Goal: Transaction & Acquisition: Purchase product/service

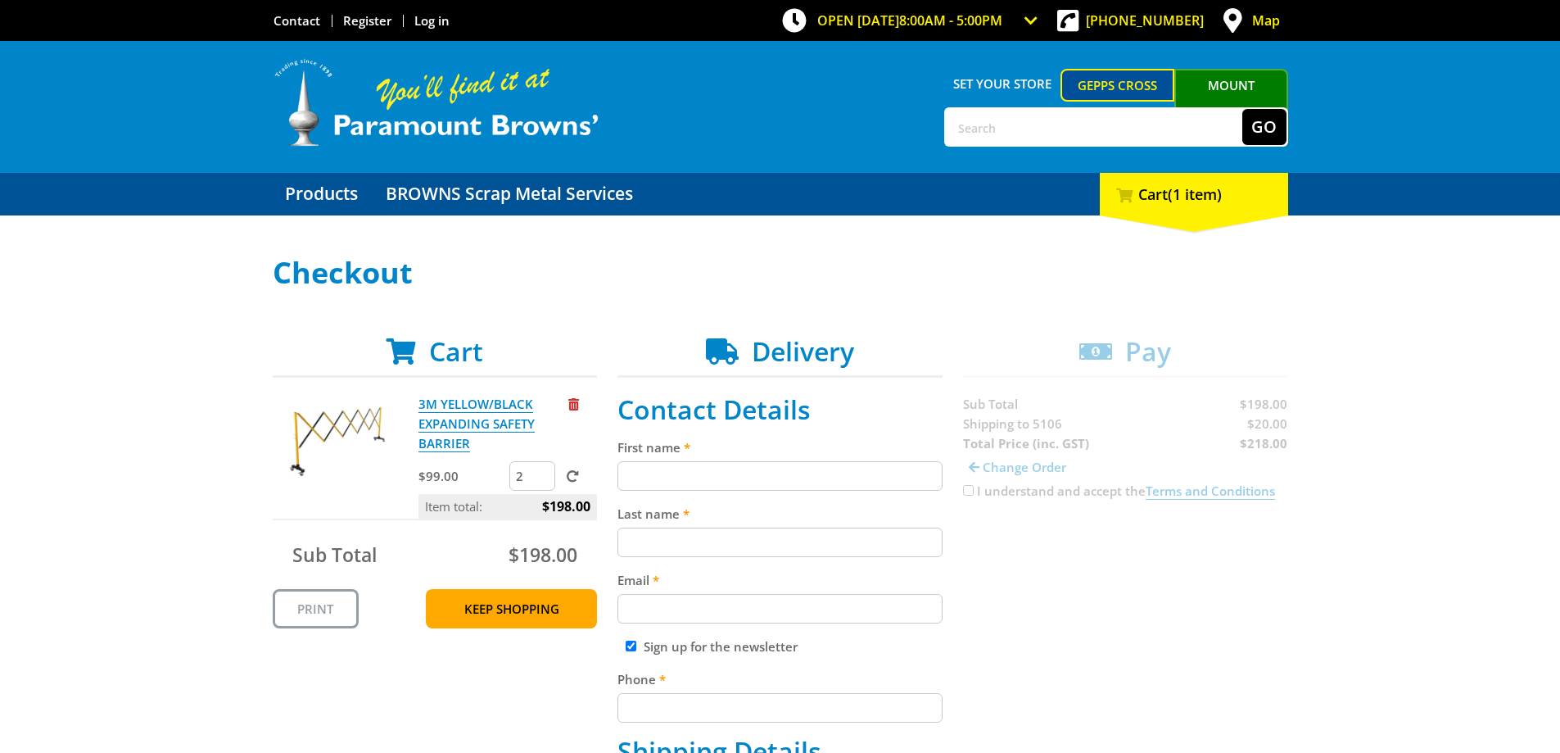
click at [763, 487] on input "First name" at bounding box center [780, 475] width 325 height 29
type input "Heath"
type input "[PERSON_NAME]"
type input "[EMAIL_ADDRESS][DOMAIN_NAME]"
type input "0882813600"
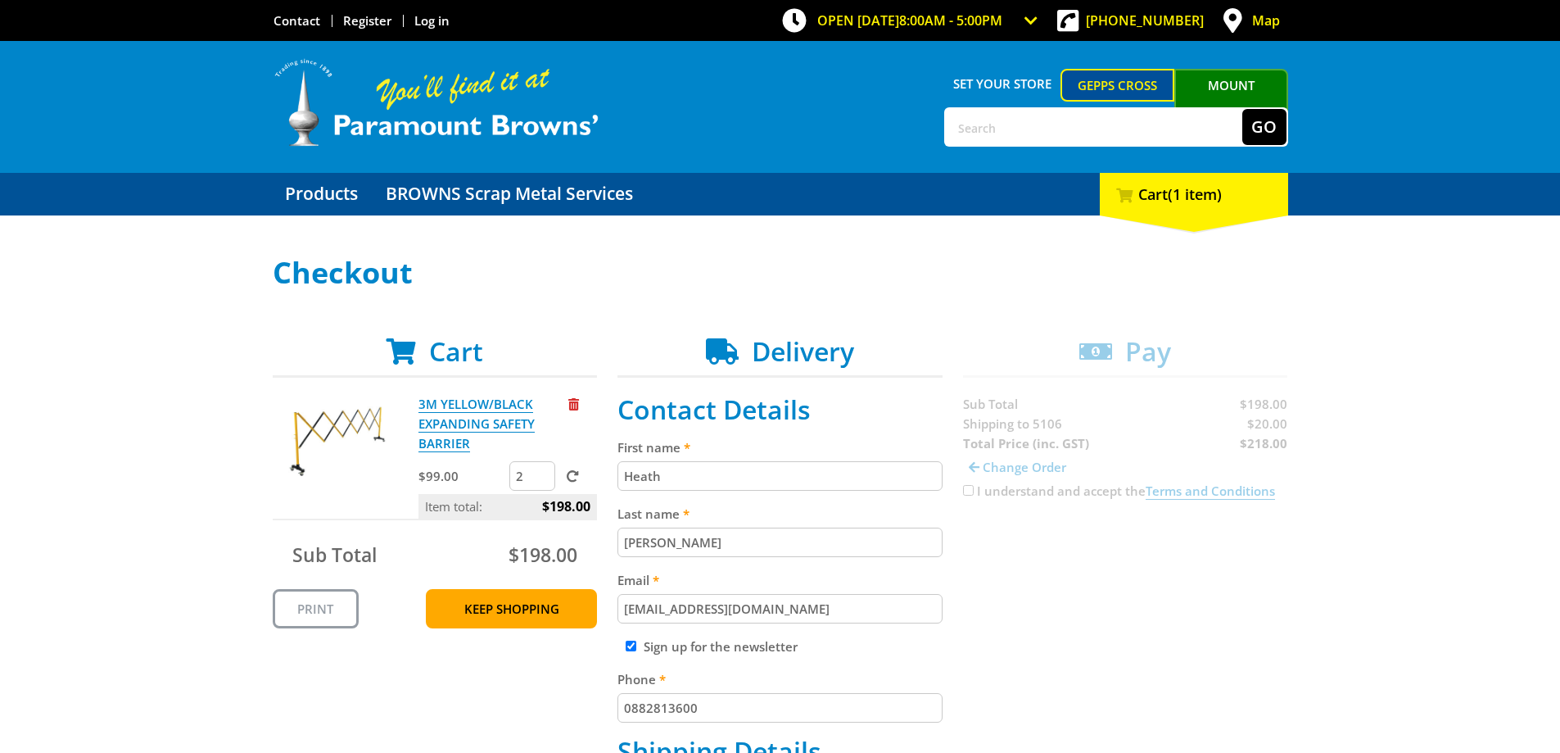
type input "Hermitage Signs & Engraving"
type input "[STREET_ADDRESS][PERSON_NAME]"
type input "[GEOGRAPHIC_DATA]"
select select "SA"
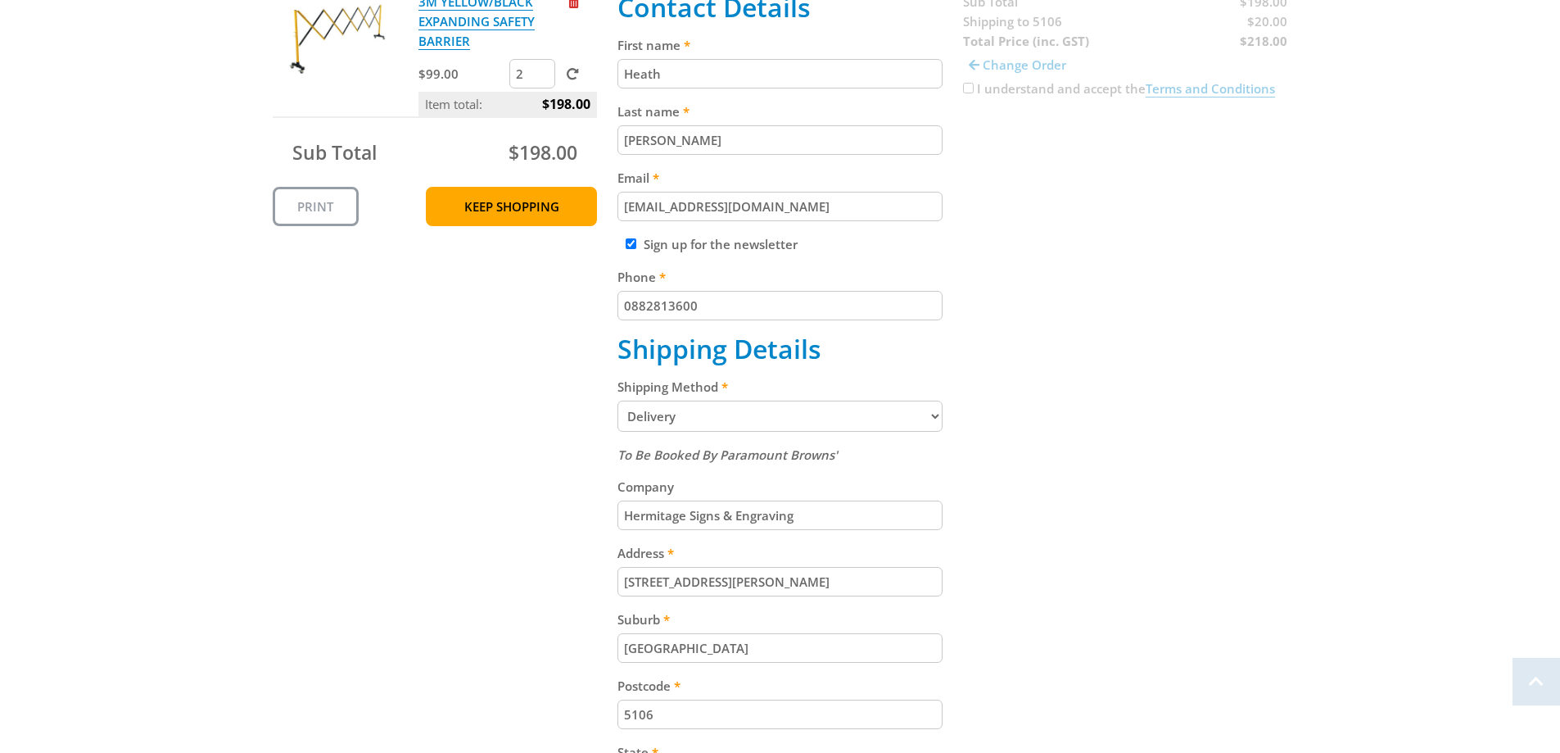
scroll to position [410, 0]
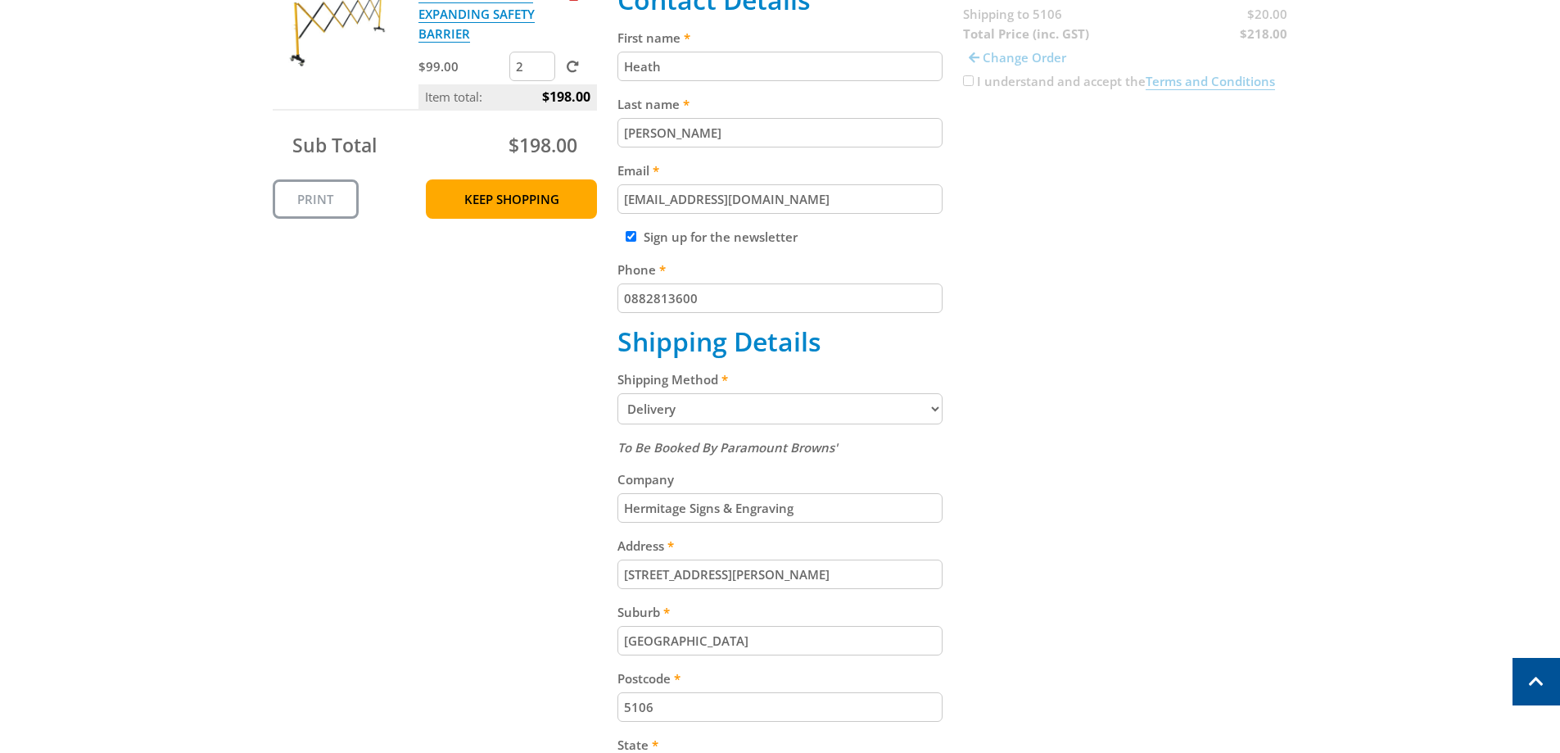
click at [826, 413] on select "Pickup from Gepps Cross Delivery" at bounding box center [780, 408] width 325 height 31
click at [1136, 395] on div "Cart 3M YELLOW/BLACK EXPANDING SAFETY BARRIER $99.00 2 Item total: $198.00 Sub …" at bounding box center [781, 450] width 1016 height 1048
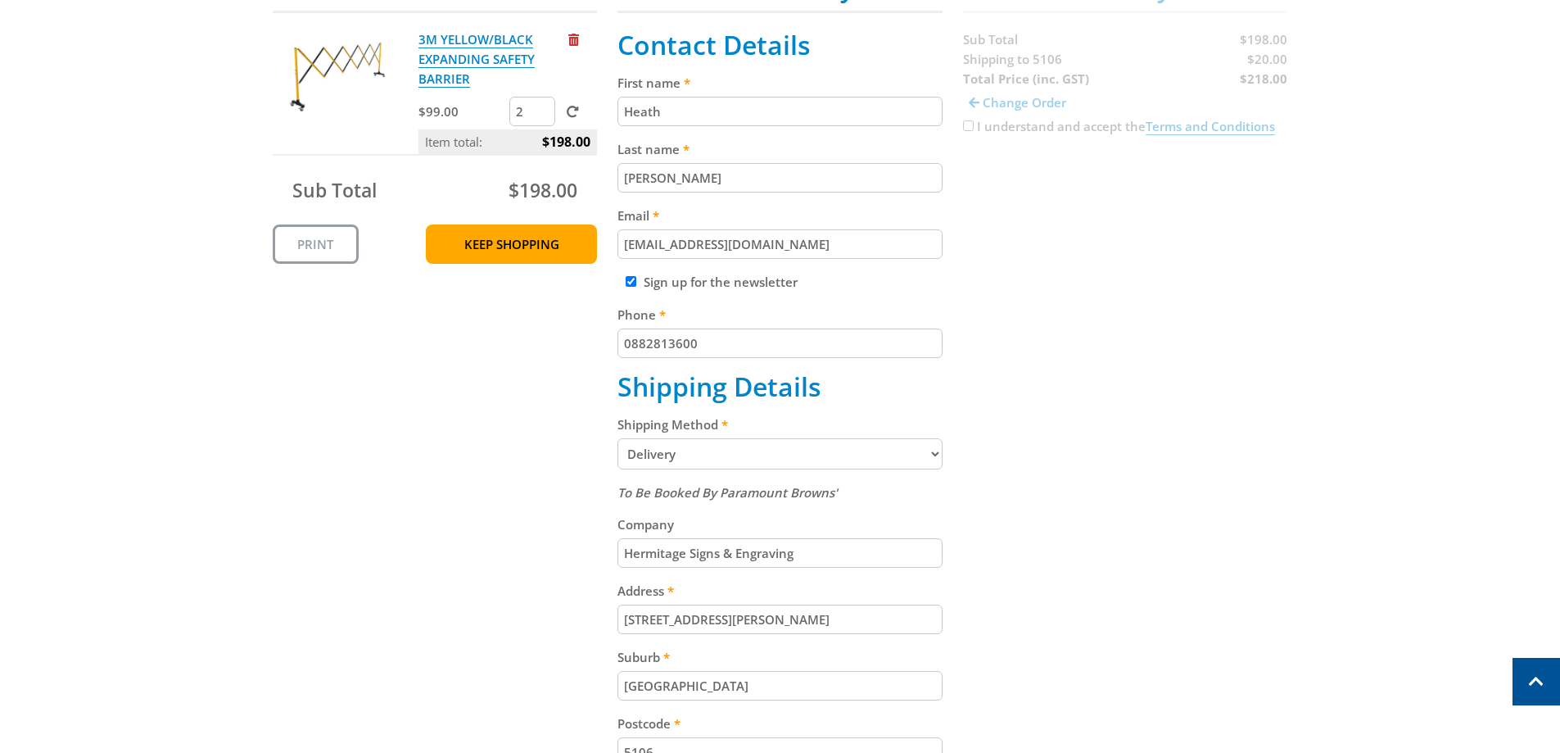
scroll to position [573, 0]
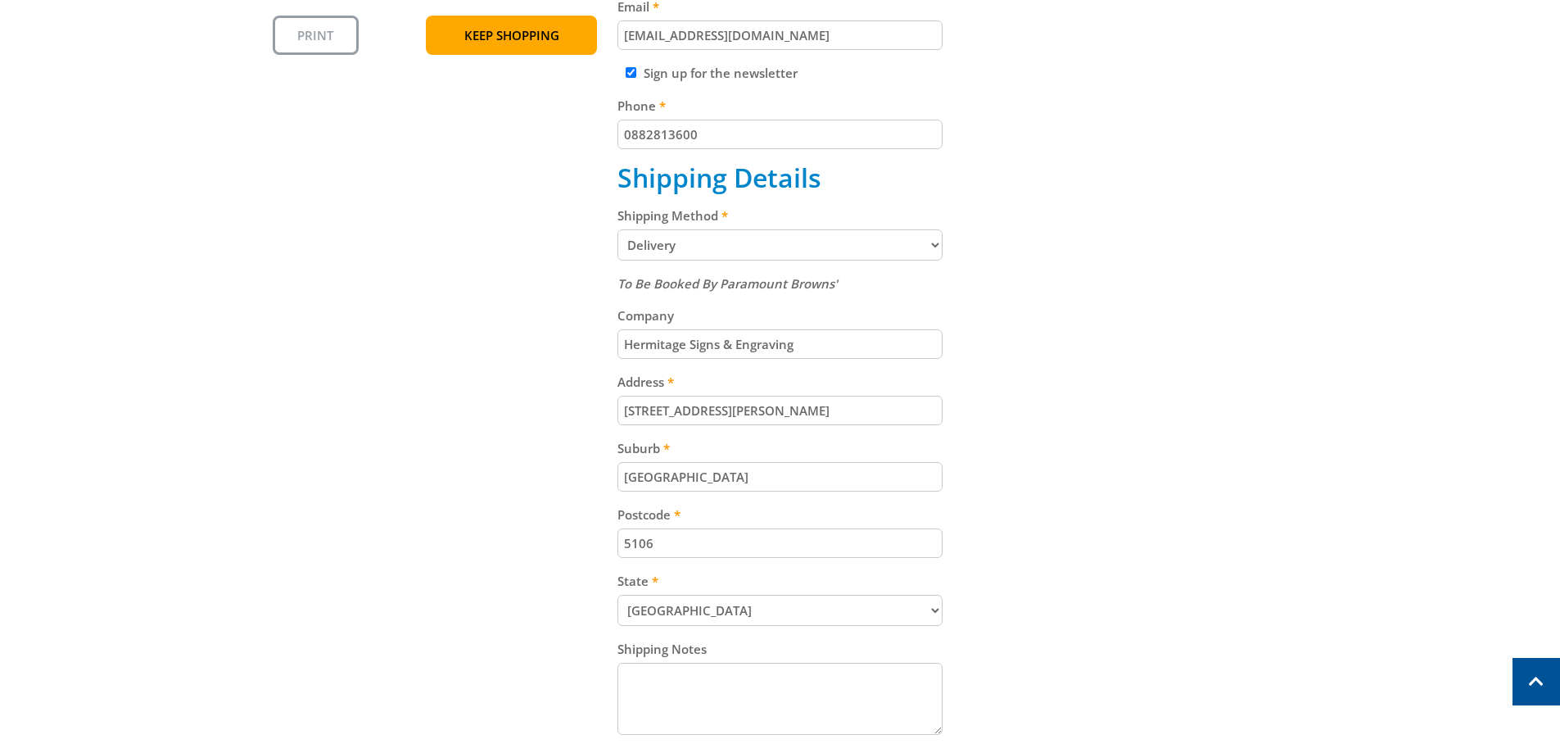
click at [892, 245] on select "Pickup from Gepps Cross Delivery" at bounding box center [780, 244] width 325 height 31
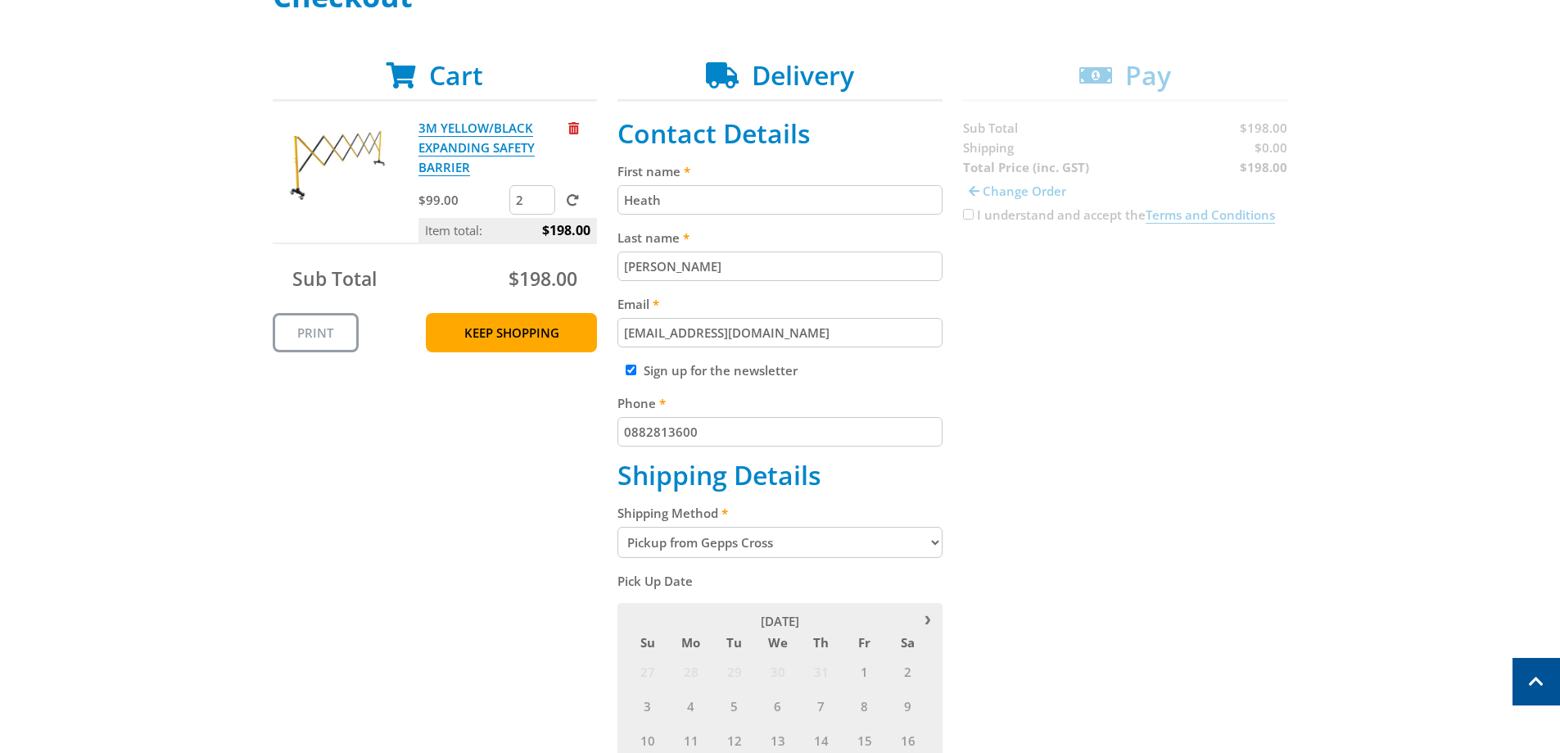
scroll to position [246, 0]
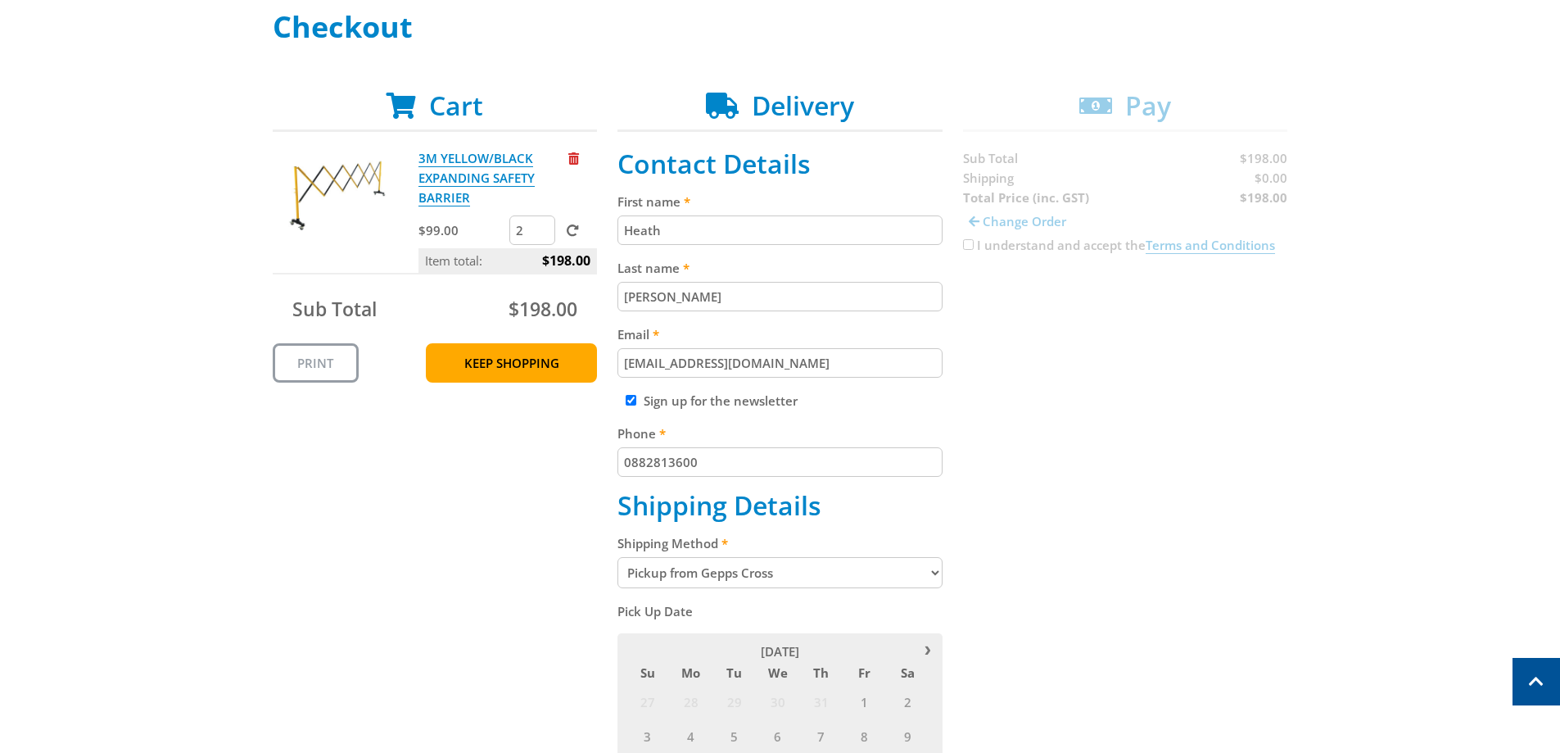
click at [791, 567] on select "Pickup from Gepps Cross Delivery" at bounding box center [780, 572] width 325 height 31
select select "Delivery"
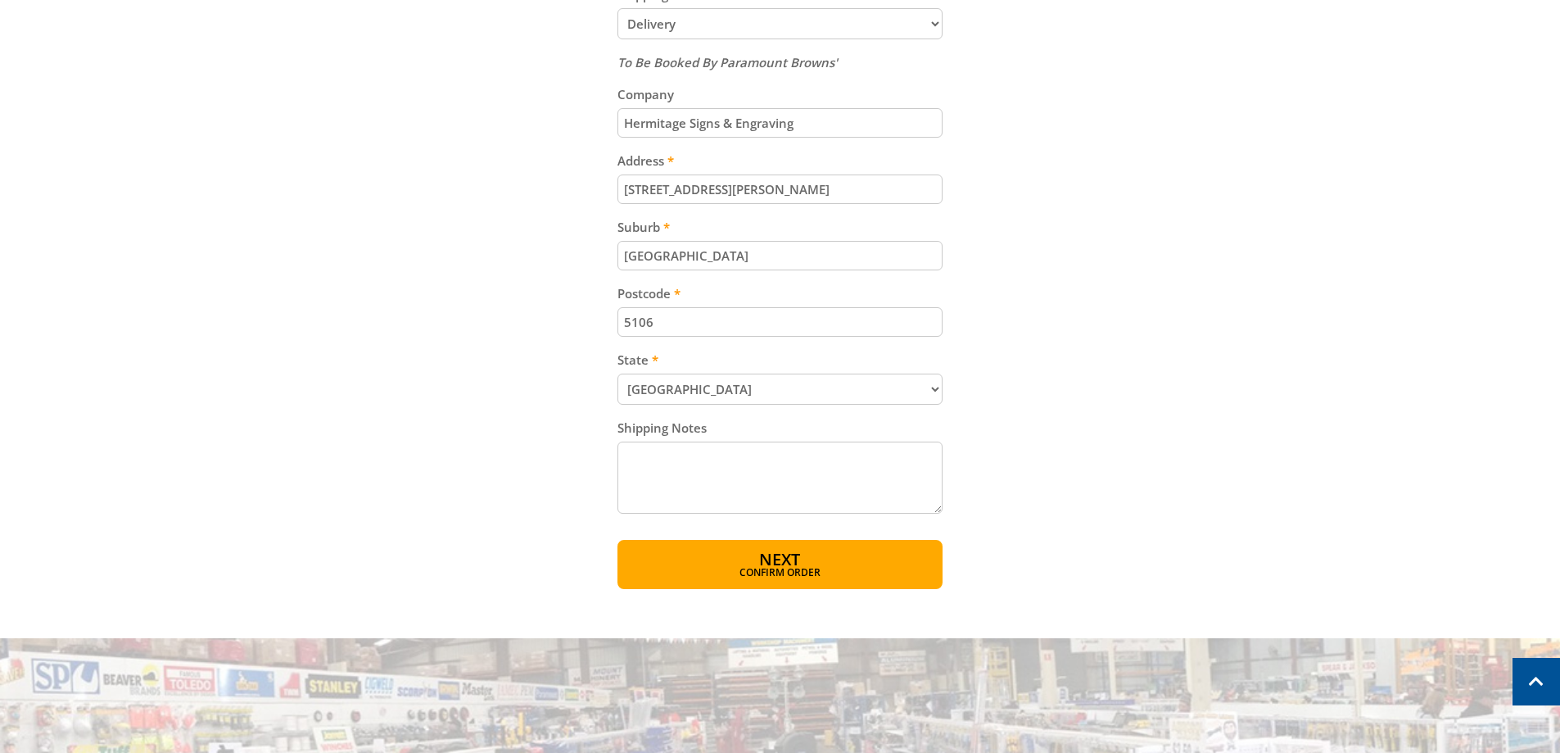
scroll to position [819, 0]
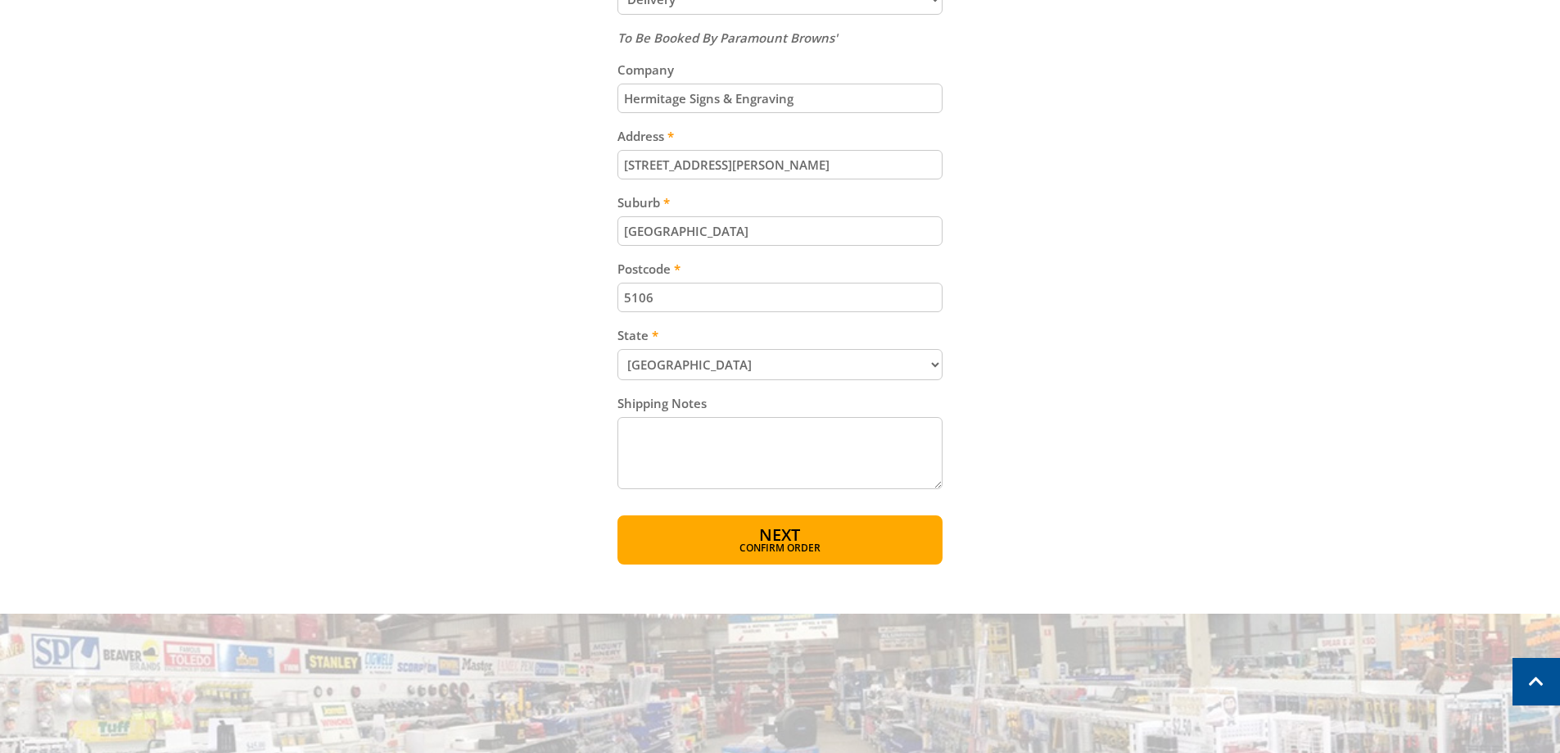
click at [700, 460] on textarea "Shipping Notes" at bounding box center [780, 453] width 325 height 72
click at [668, 433] on textarea "Deliver to counter via roller door" at bounding box center [780, 453] width 325 height 72
click at [685, 432] on textarea "Deliver to counter via roller door" at bounding box center [780, 453] width 325 height 72
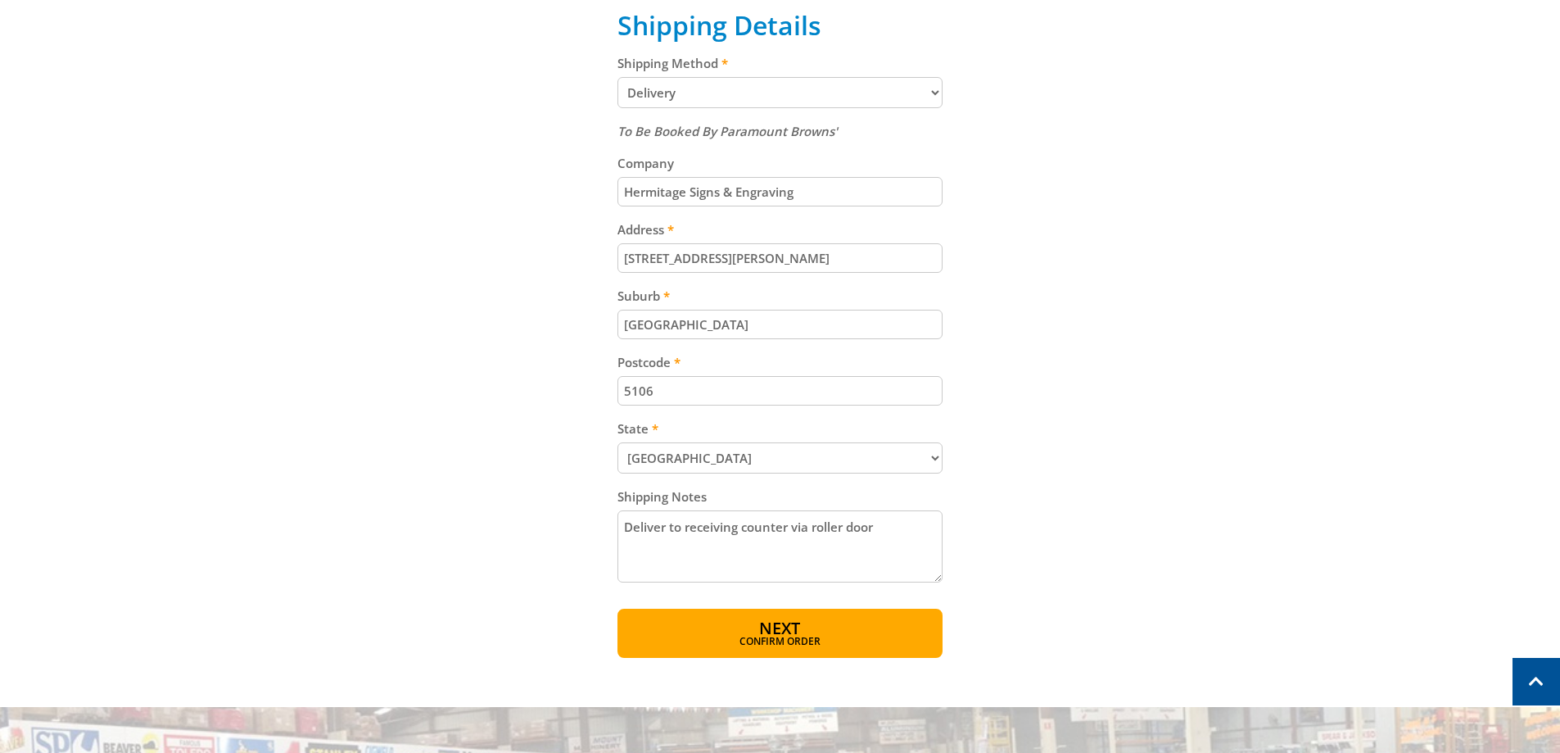
scroll to position [737, 0]
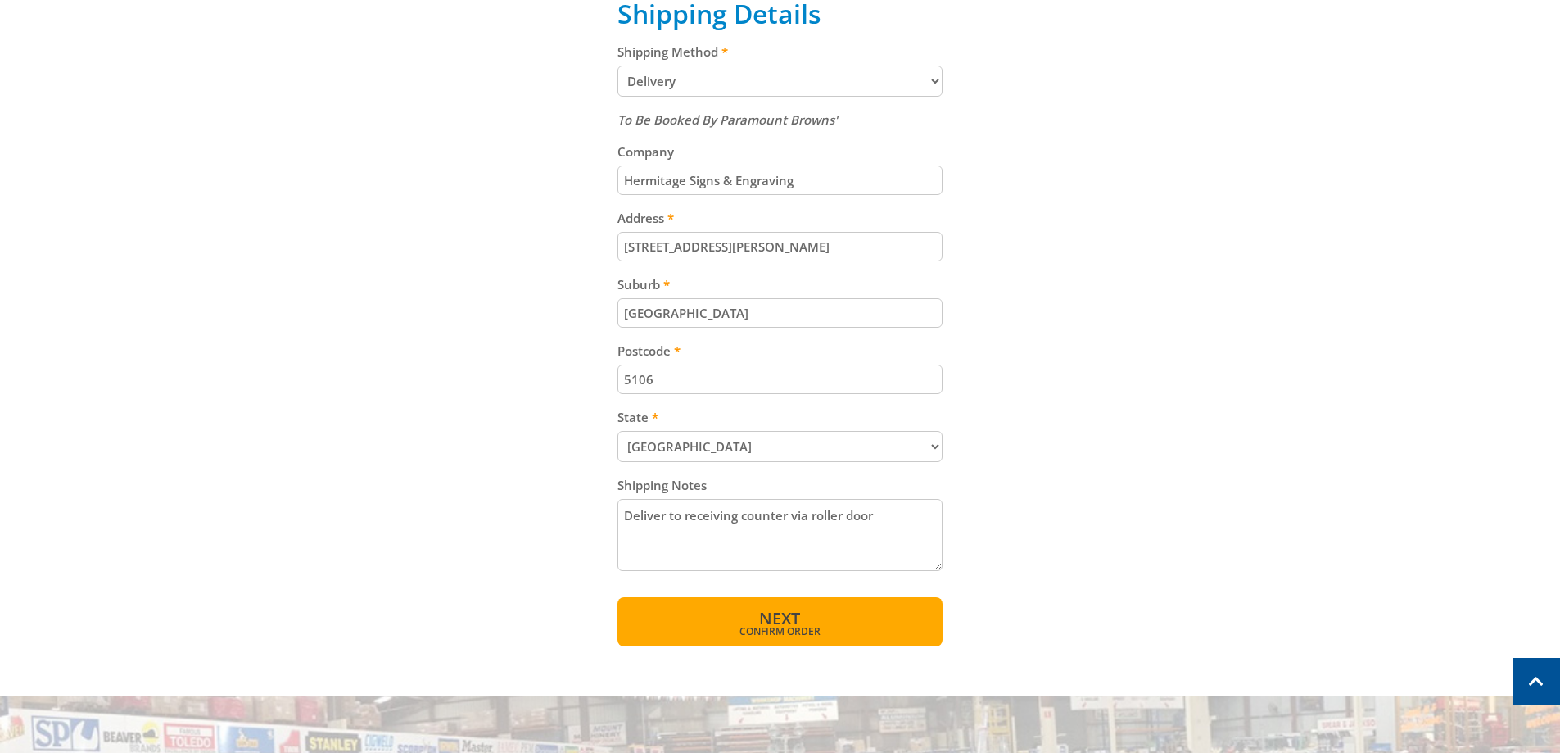
type textarea "Deliver to receiving counter via roller door"
click at [858, 624] on button "Next Confirm order" at bounding box center [780, 621] width 325 height 49
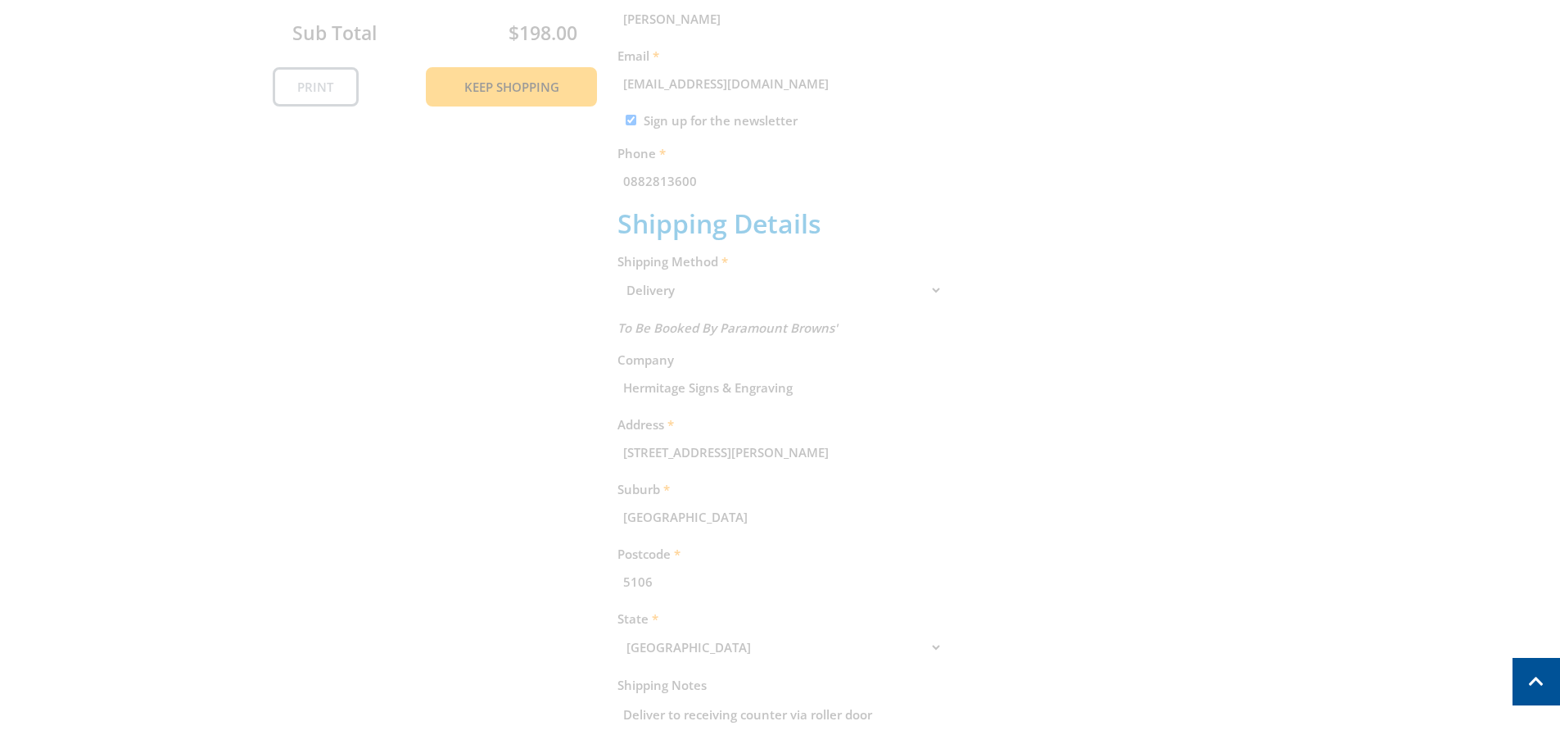
scroll to position [336, 0]
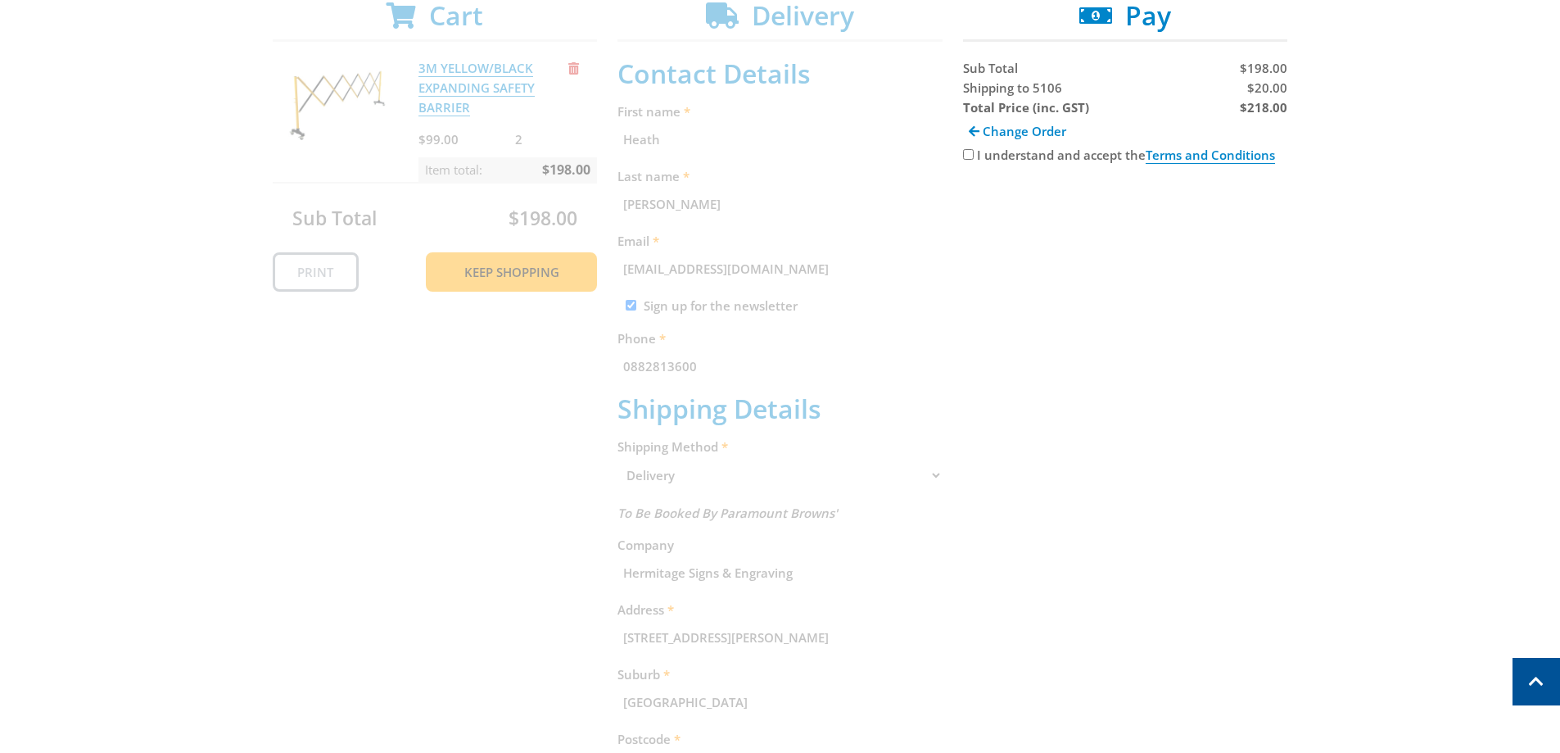
click at [969, 157] on input "I understand and accept the Terms and Conditions" at bounding box center [968, 154] width 11 height 11
checkbox input "true"
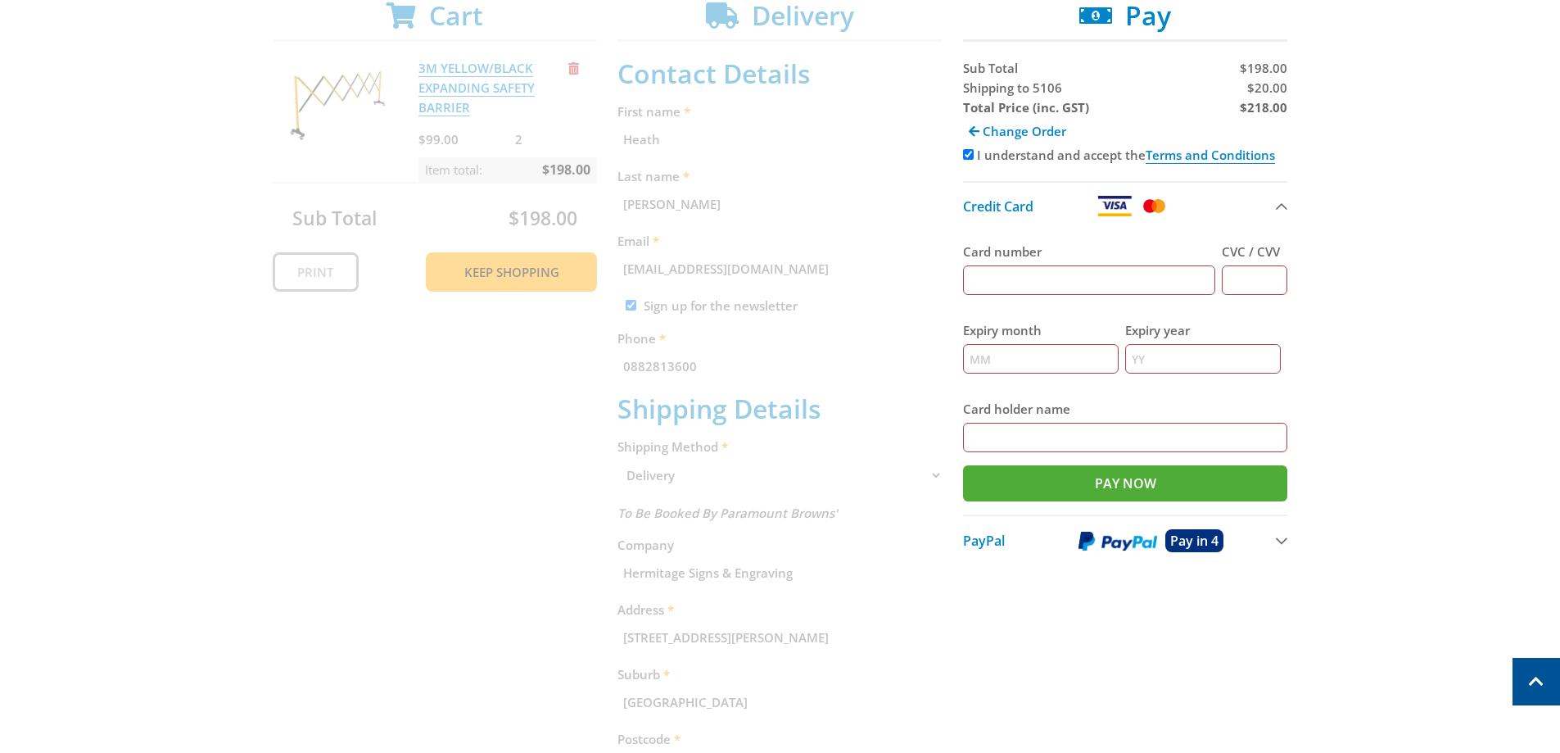
click at [1066, 279] on input "Card number" at bounding box center [1089, 279] width 253 height 29
type input "[CREDIT_CARD_NUMBER]"
click at [1273, 280] on input "CVC / CVV" at bounding box center [1255, 279] width 66 height 29
type input "148"
click at [1044, 358] on input "Expiry month" at bounding box center [1041, 358] width 156 height 29
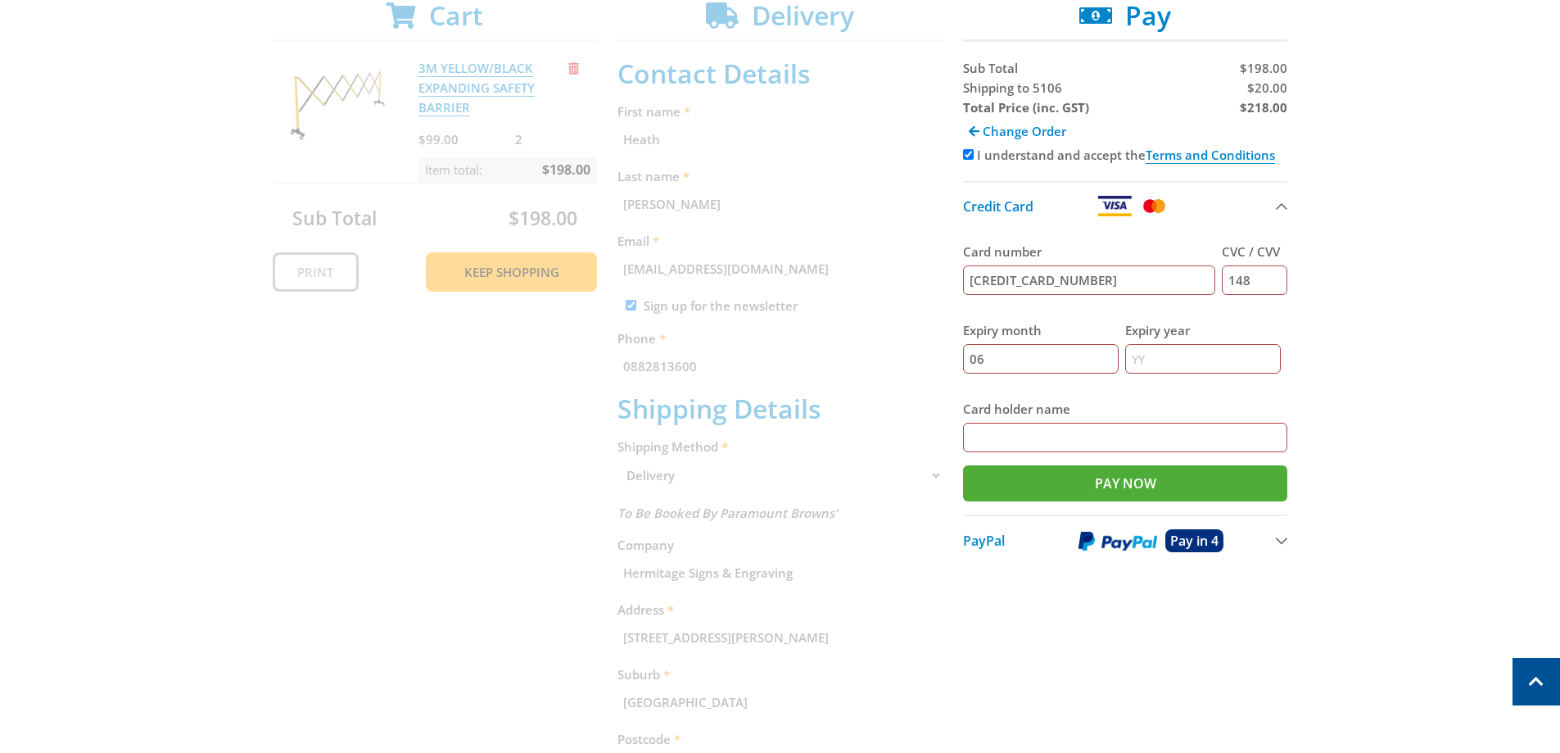
type input "06"
click at [1131, 358] on input "Expiry year" at bounding box center [1203, 358] width 156 height 29
type input "27"
click at [1075, 446] on input "Card holder name" at bounding box center [1125, 437] width 325 height 29
click at [1060, 445] on input "[PERSON_NAME]" at bounding box center [1125, 437] width 325 height 29
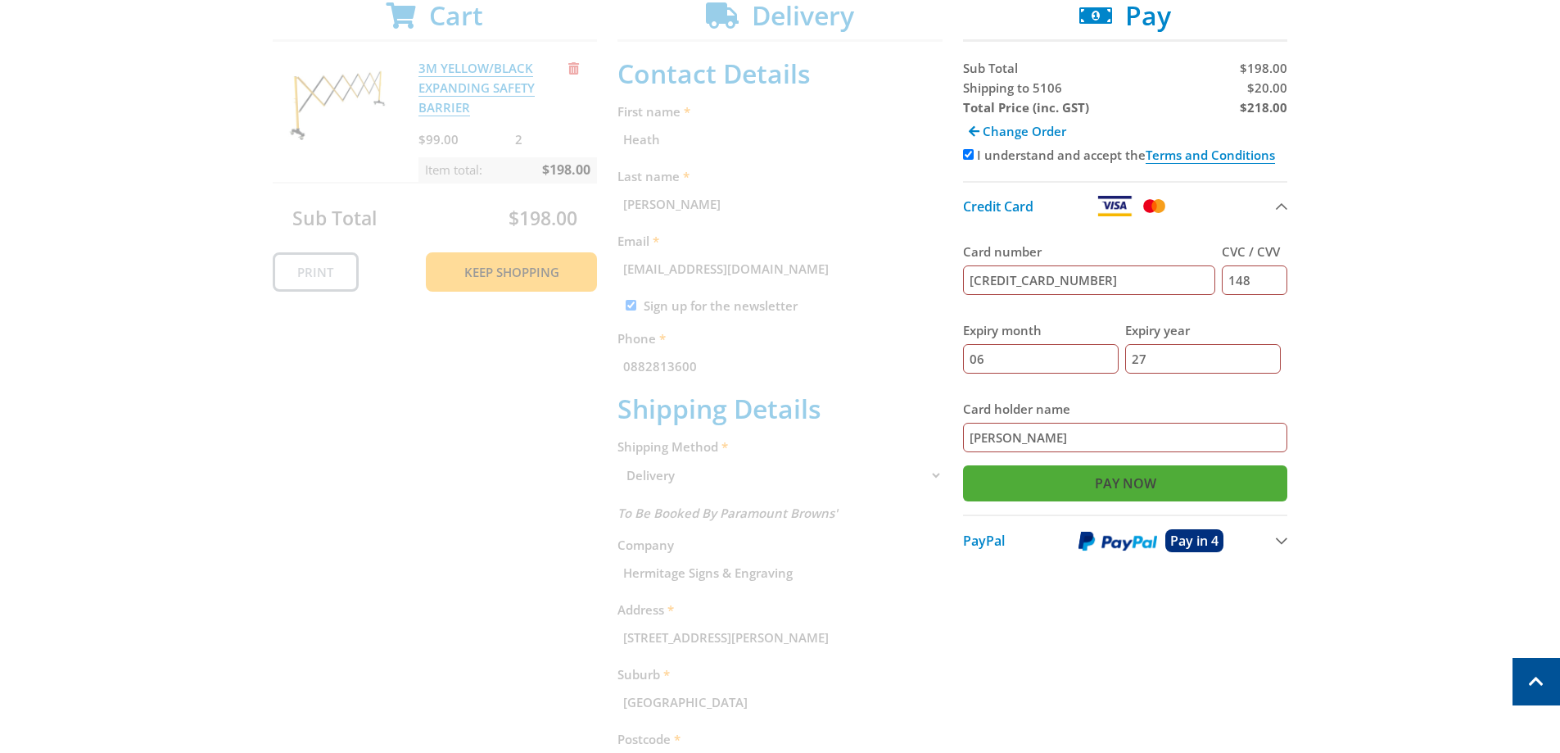
type input "[PERSON_NAME]"
click at [1124, 482] on input "Pay Now" at bounding box center [1125, 483] width 325 height 36
type input "Paying..."
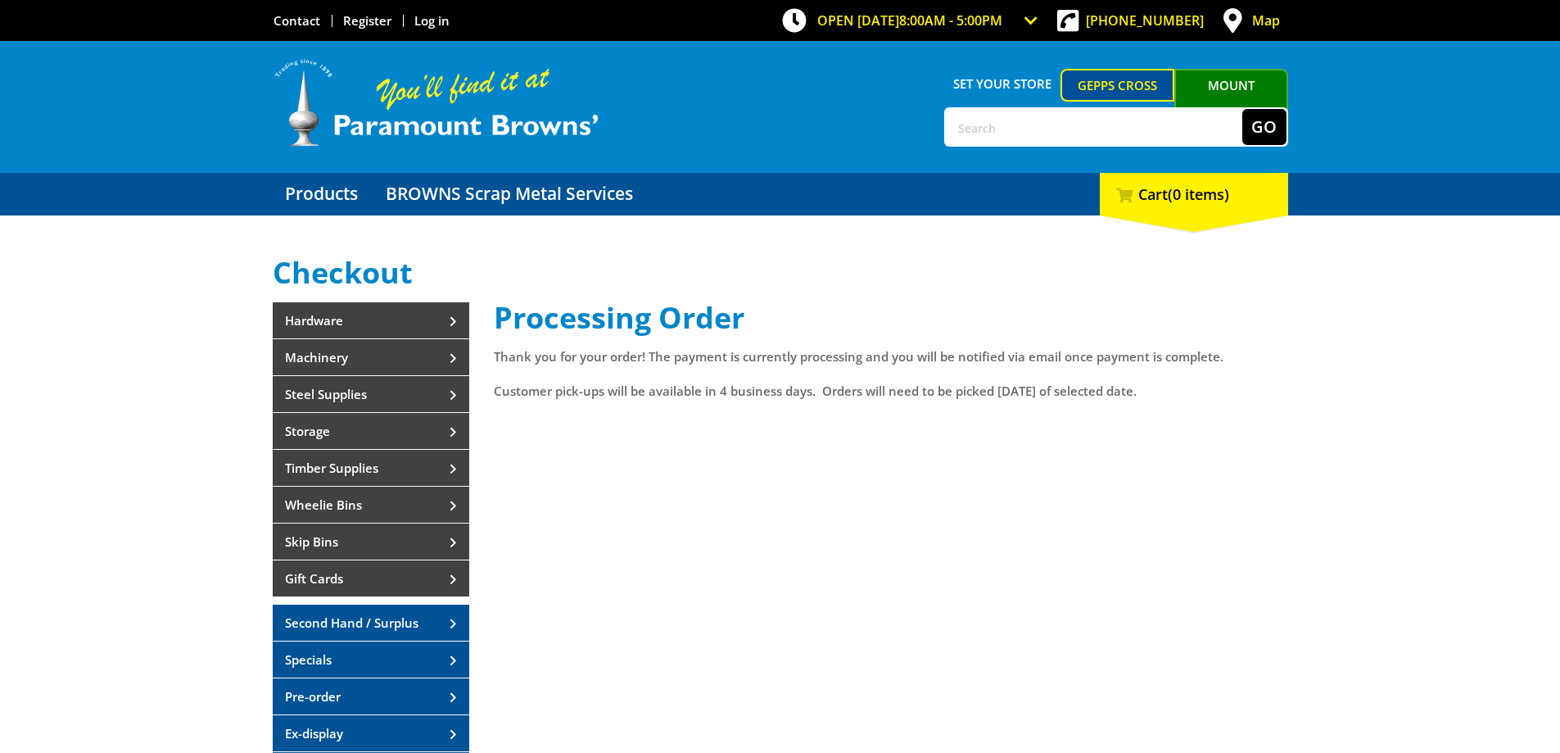
click at [984, 138] on input "text" at bounding box center [1094, 127] width 297 height 36
type input "ibc"
click at [1243, 109] on button "Go" at bounding box center [1265, 127] width 44 height 36
